Goal: Find specific page/section: Find specific page/section

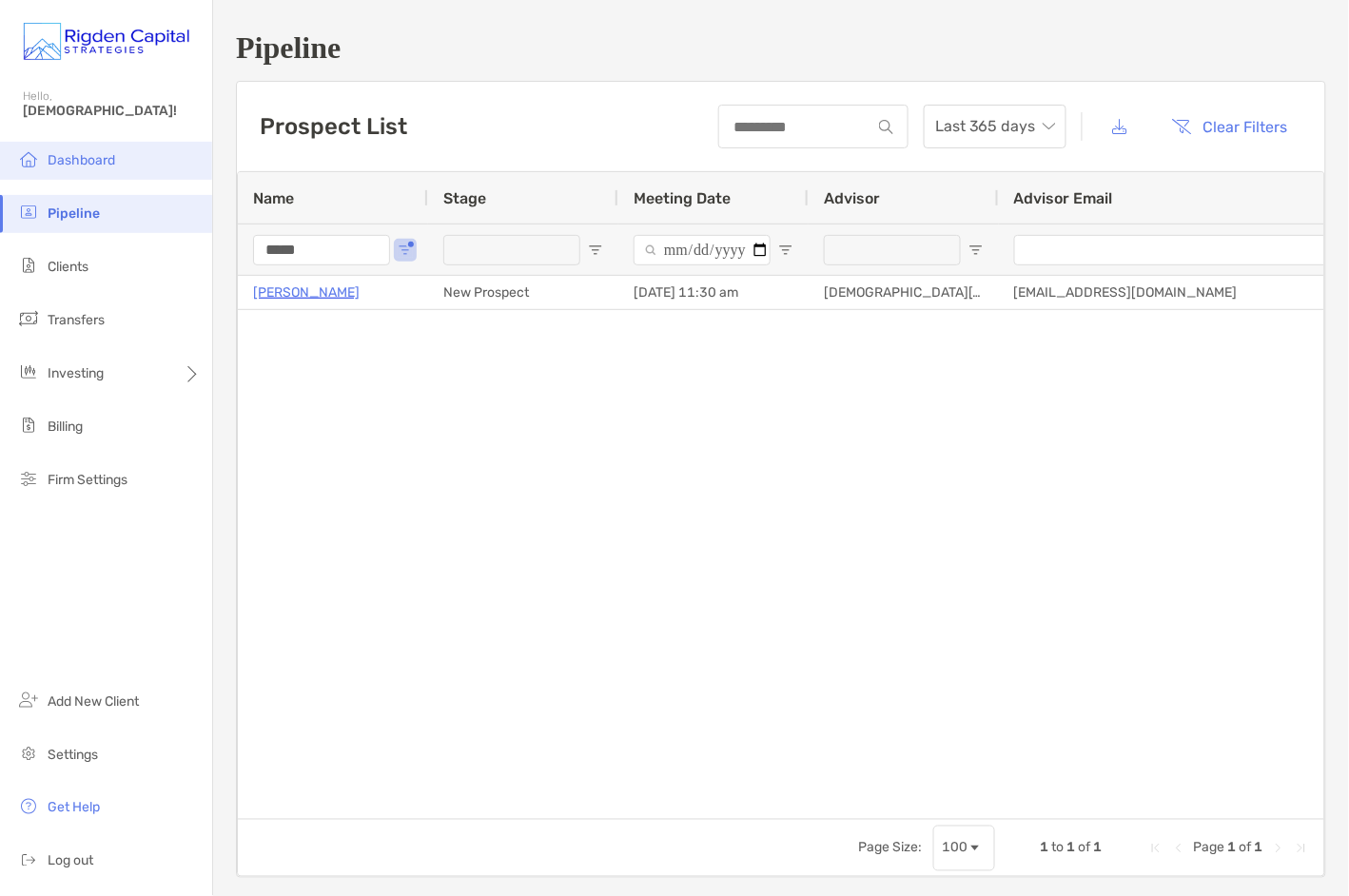
click at [51, 150] on li "Dashboard" at bounding box center [106, 161] width 212 height 38
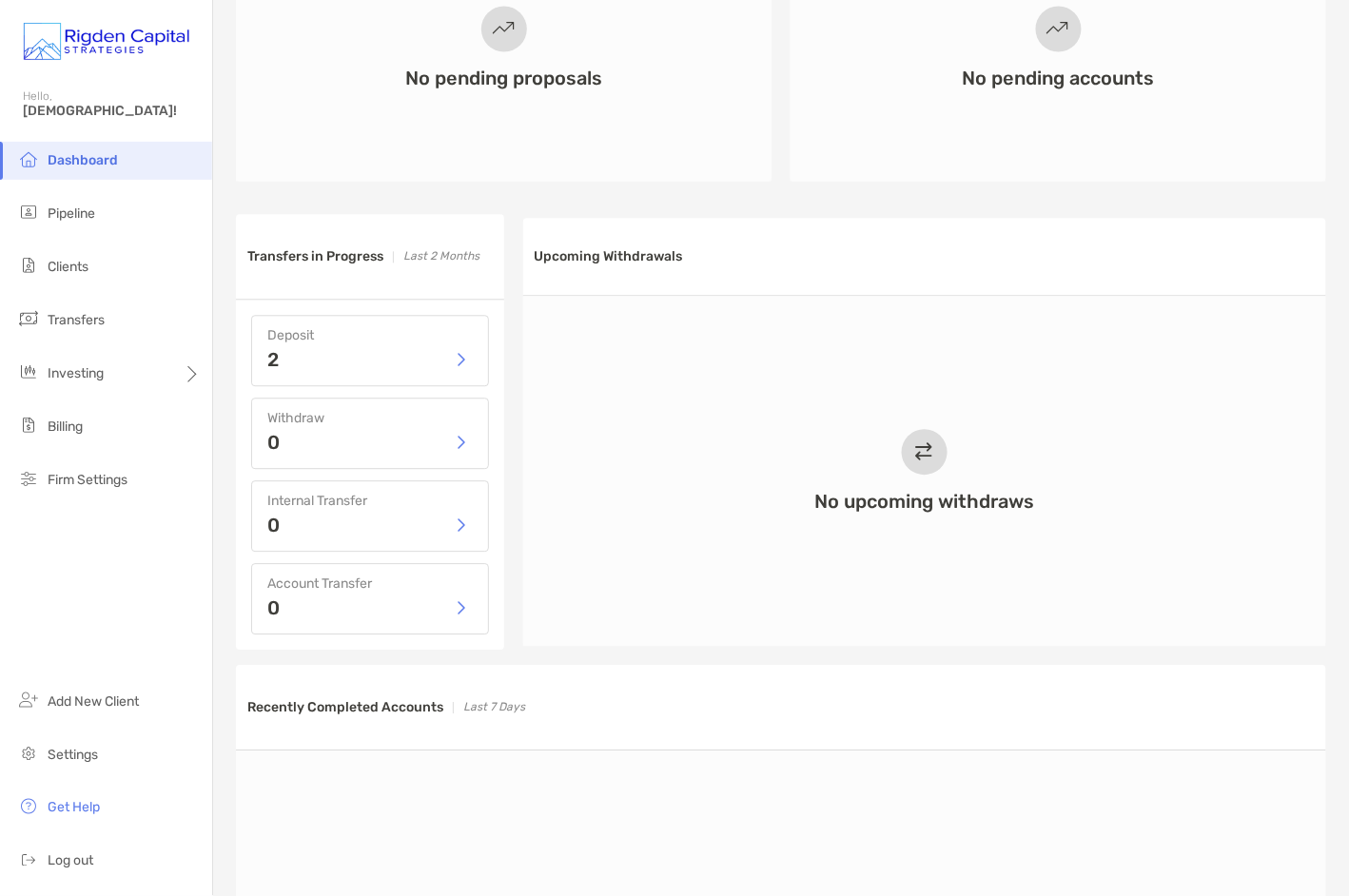
scroll to position [755, 0]
click at [468, 361] on button "button" at bounding box center [461, 359] width 23 height 29
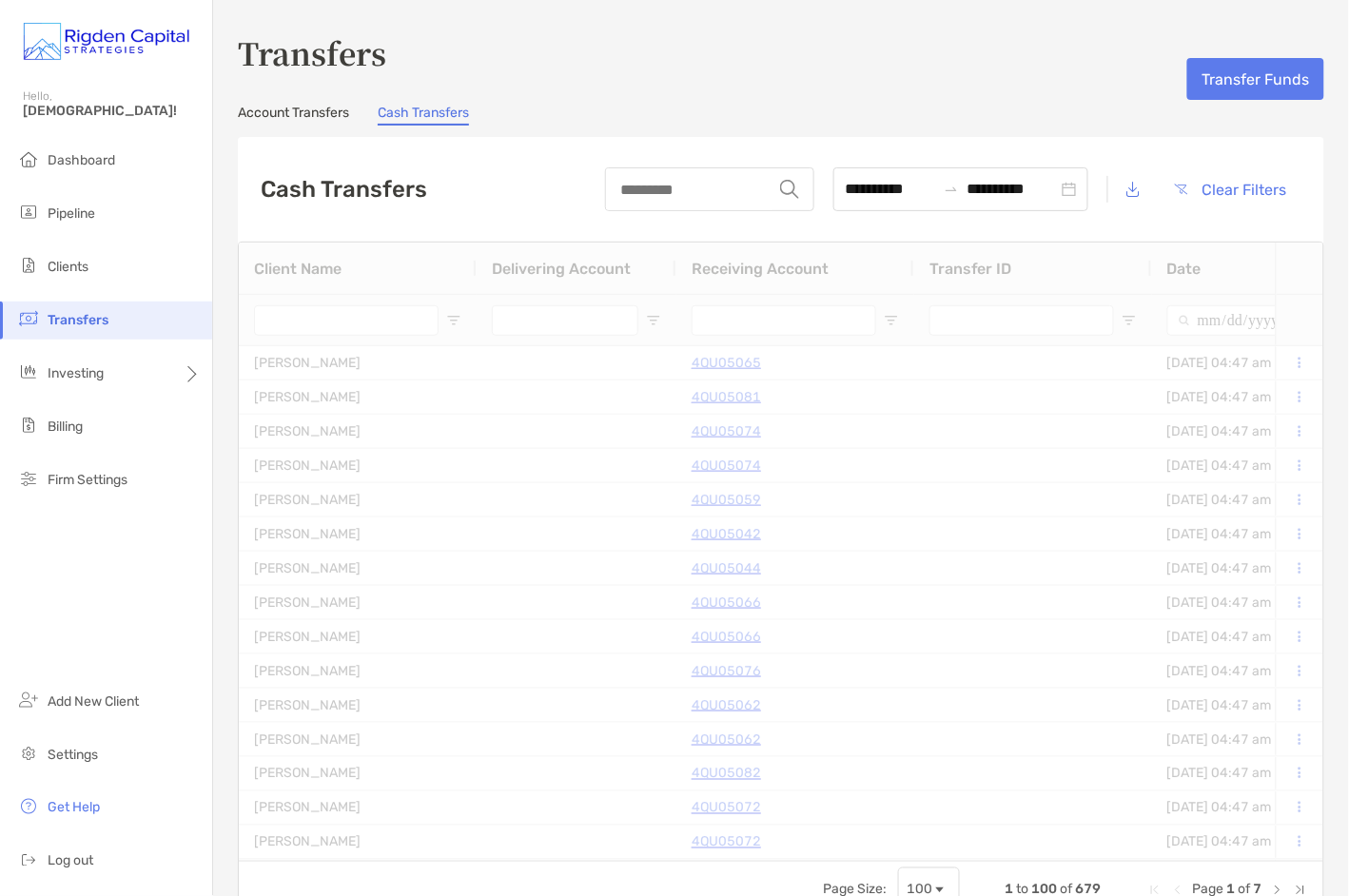
type input "**********"
